Goal: Navigation & Orientation: Find specific page/section

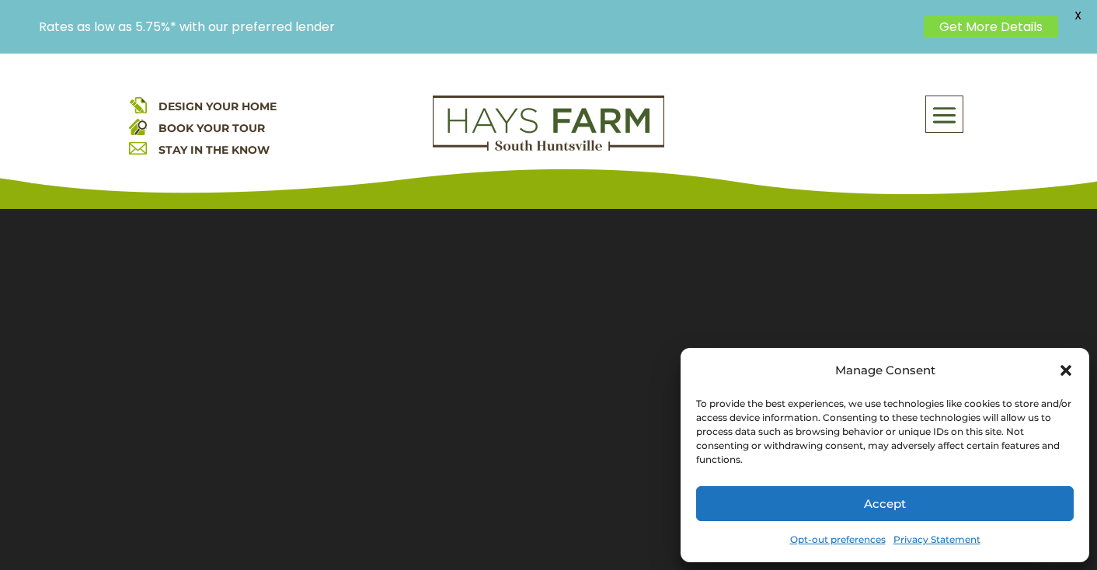
click at [1064, 369] on icon "Close dialog" at bounding box center [1066, 370] width 11 height 11
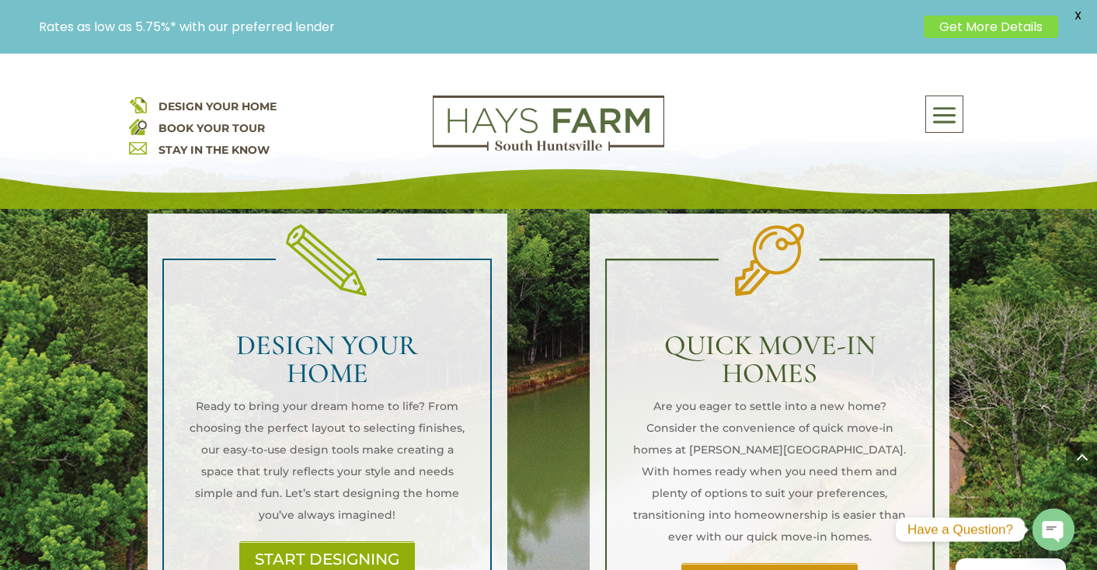
scroll to position [1570, 0]
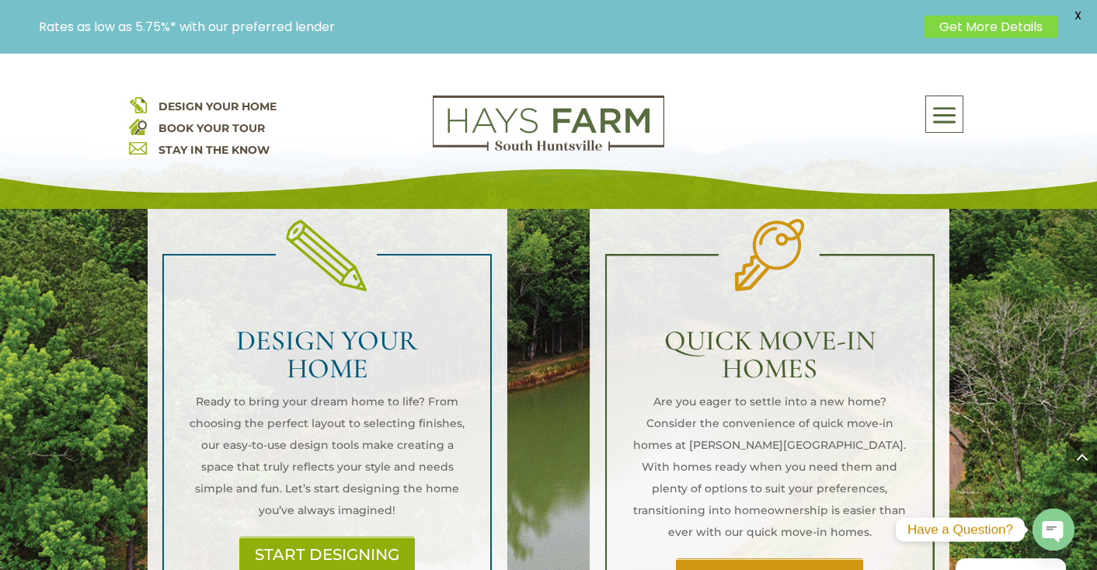
click at [789, 559] on link "FIND YOUR HOME" at bounding box center [769, 577] width 187 height 36
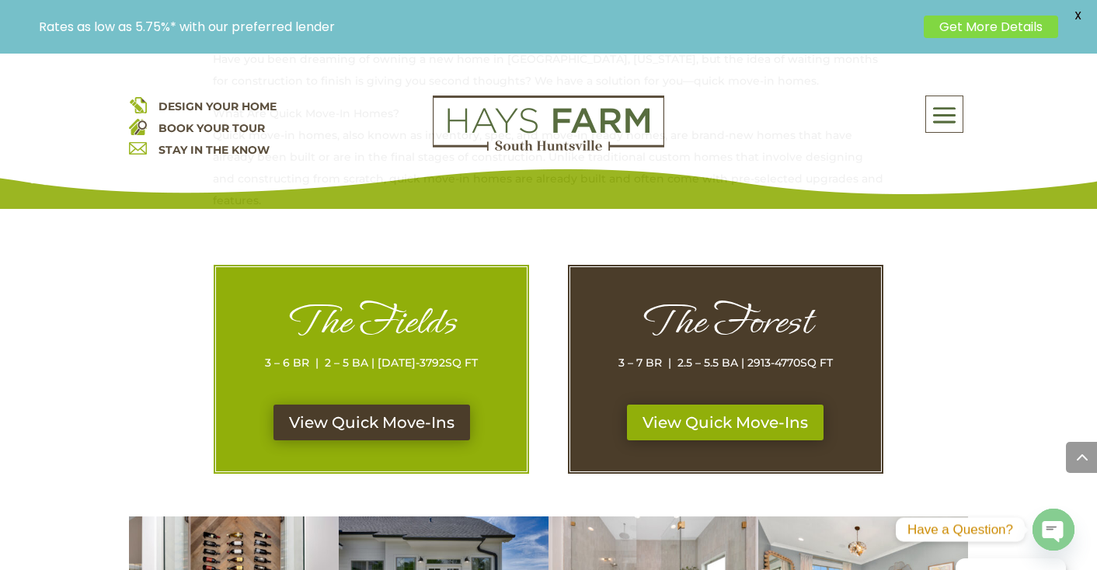
scroll to position [727, 0]
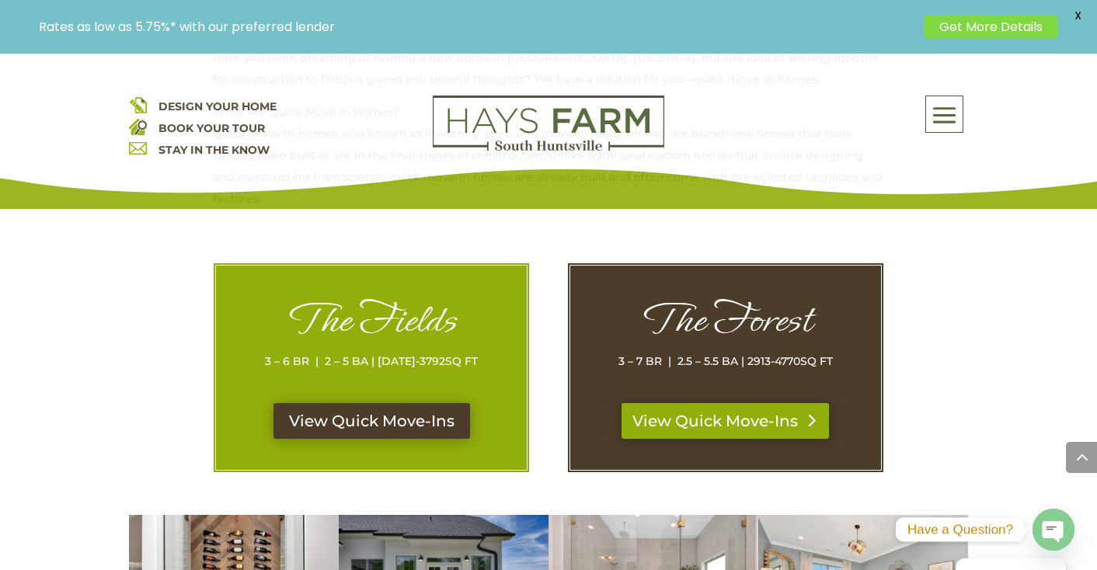
click at [744, 420] on link "View Quick Move-Ins" at bounding box center [726, 421] width 208 height 36
click at [333, 417] on link "View Quick Move-Ins" at bounding box center [372, 421] width 208 height 36
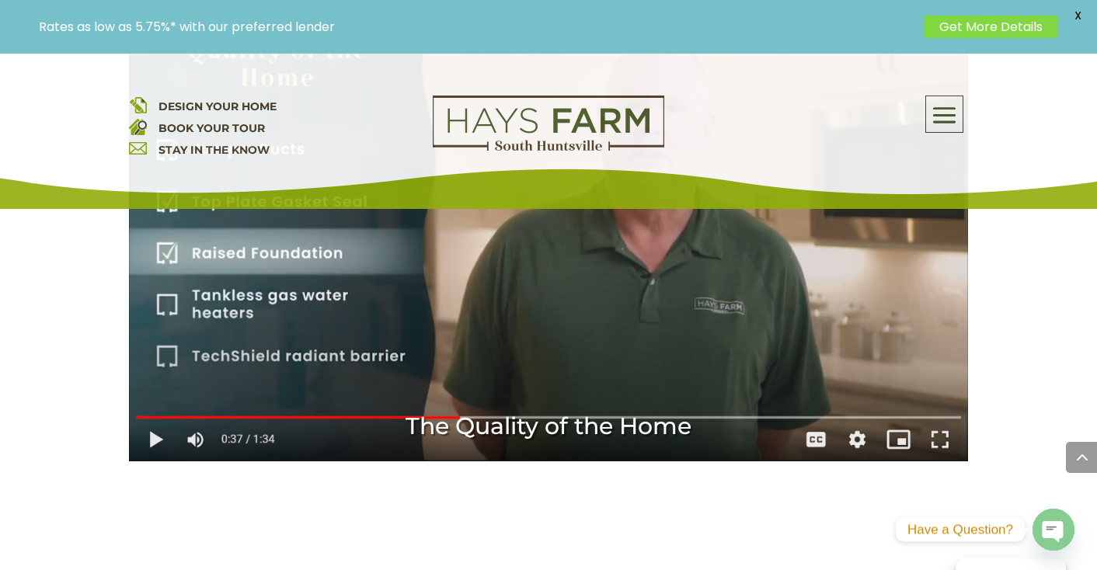
scroll to position [2410, 0]
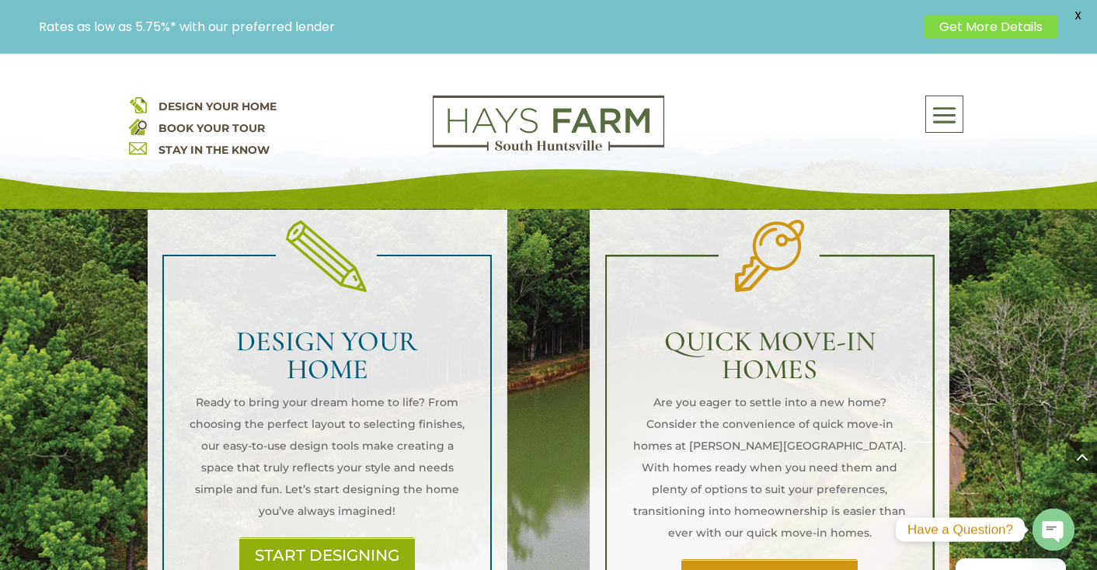
scroll to position [1565, 0]
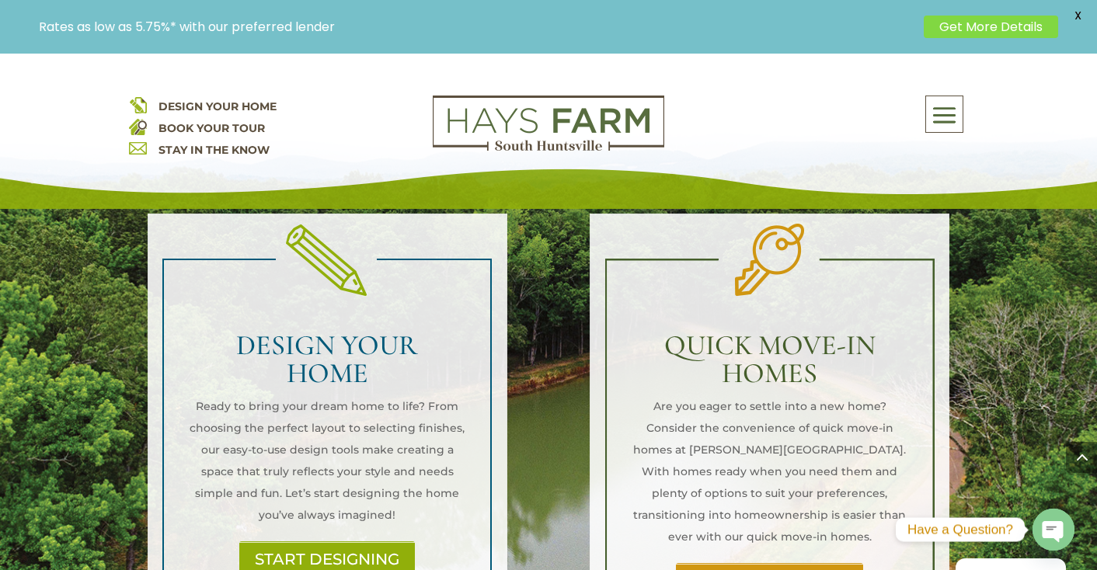
click at [786, 563] on link "FIND YOUR HOME" at bounding box center [769, 581] width 187 height 36
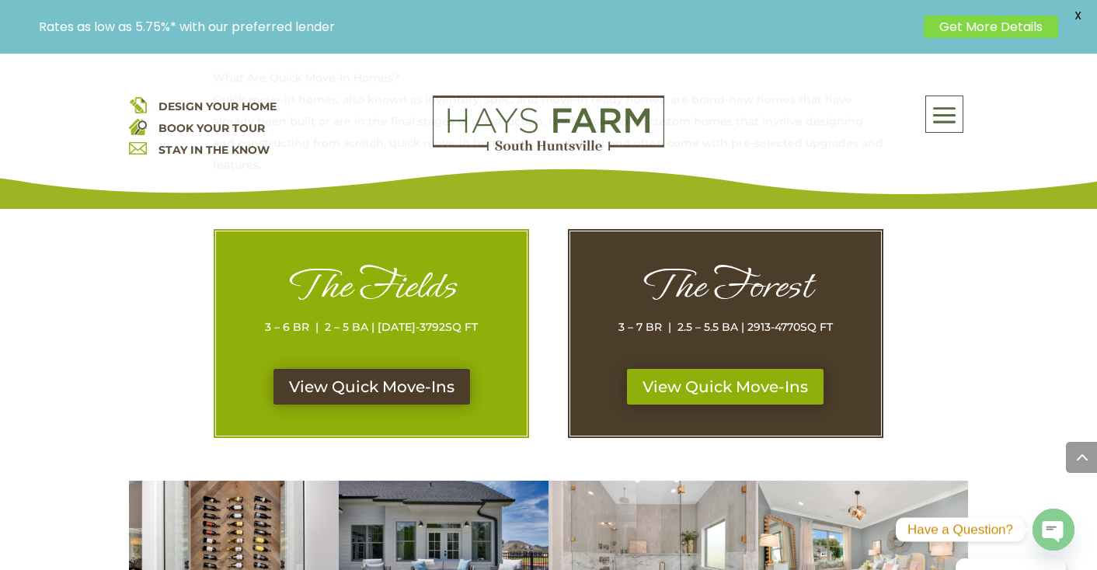
scroll to position [761, 0]
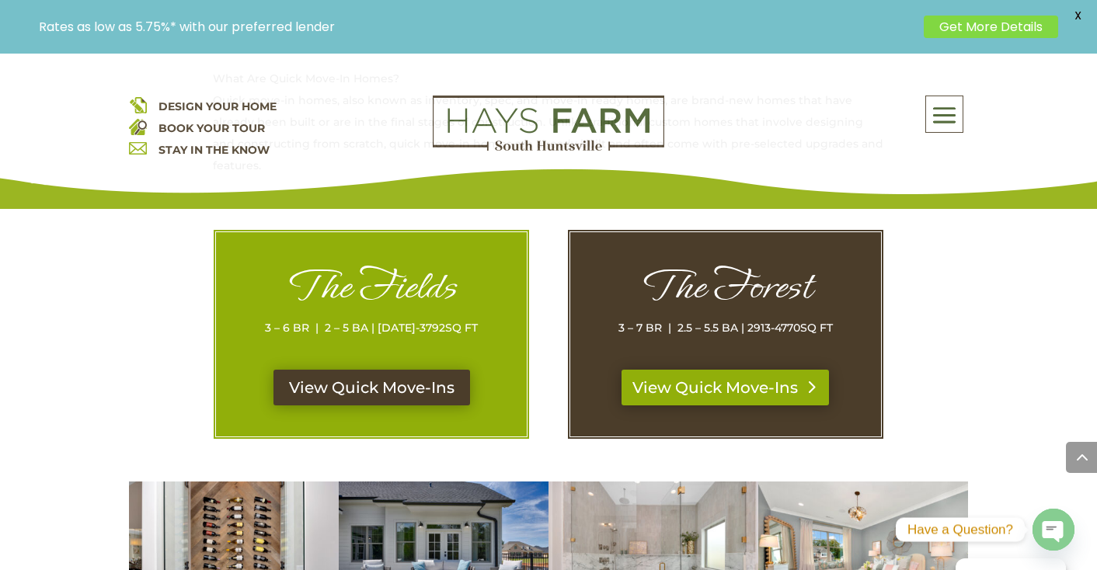
click at [720, 389] on link "View Quick Move-Ins" at bounding box center [726, 388] width 208 height 36
click at [335, 382] on link "View Quick Move-Ins" at bounding box center [372, 388] width 208 height 36
